Goal: Transaction & Acquisition: Obtain resource

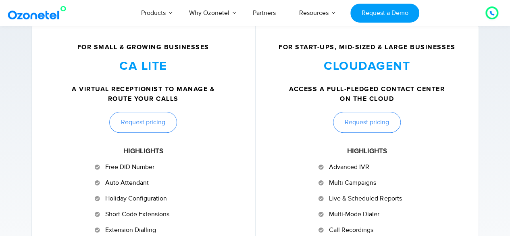
scroll to position [327, 0]
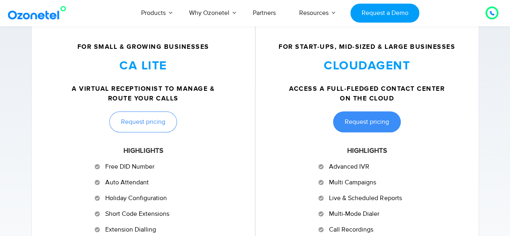
click at [364, 119] on span "Request pricing" at bounding box center [367, 122] width 44 height 6
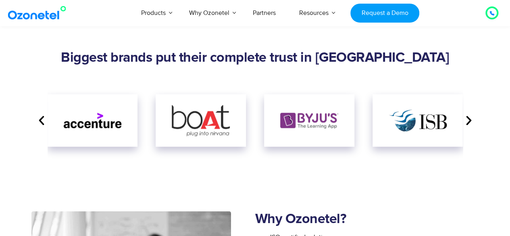
scroll to position [937, 0]
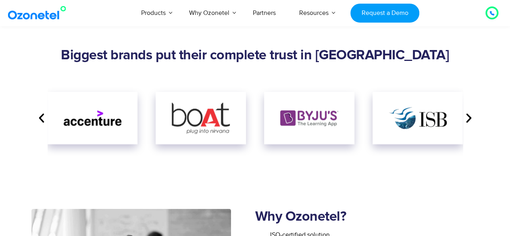
click at [468, 120] on icon "Next slide" at bounding box center [469, 118] width 12 height 12
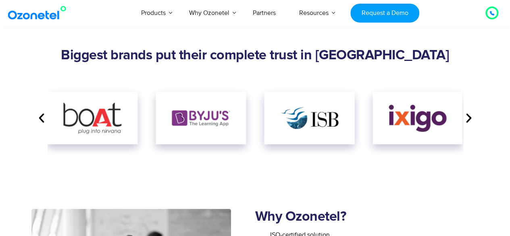
click at [468, 120] on icon "Next slide" at bounding box center [469, 118] width 12 height 12
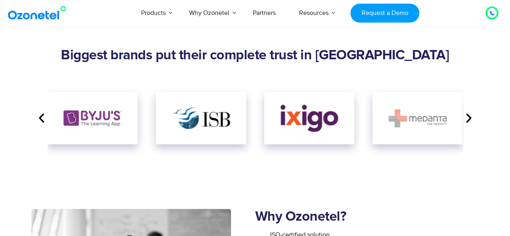
click at [468, 120] on icon "Next slide" at bounding box center [469, 118] width 12 height 12
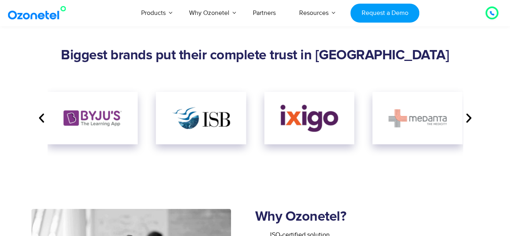
click at [468, 120] on icon "Next slide" at bounding box center [469, 118] width 12 height 12
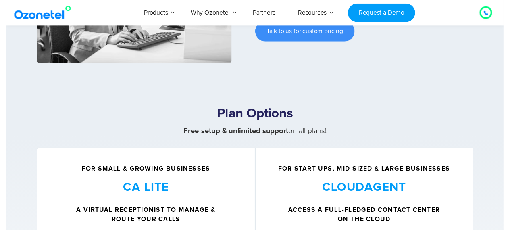
scroll to position [0, 0]
